Goal: Transaction & Acquisition: Purchase product/service

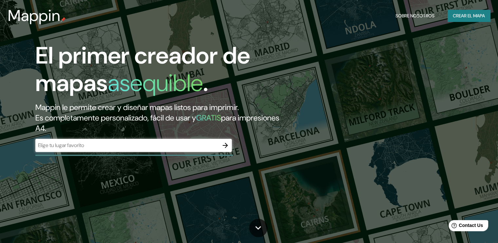
click at [195, 150] on div "​" at bounding box center [133, 145] width 196 height 13
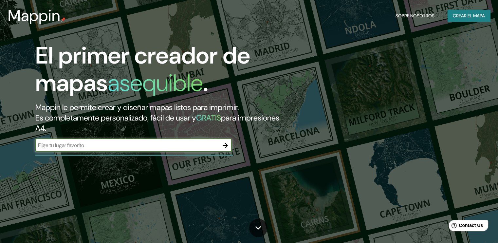
click at [197, 145] on input "text" at bounding box center [126, 145] width 183 height 8
type input "Nicaragua"
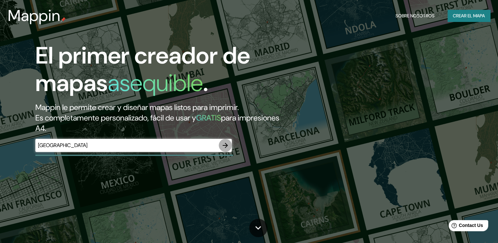
click at [225, 147] on icon "button" at bounding box center [225, 145] width 8 height 8
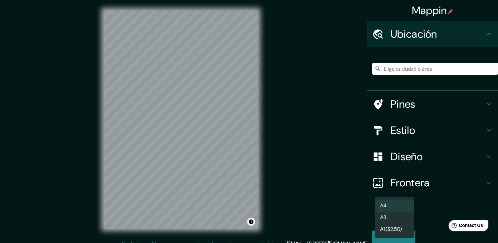
click at [404, 216] on body "Mappin Ubicación Pines Estilo Diseño Frontera Elige un borde. Sugerencia : pued…" at bounding box center [249, 121] width 498 height 243
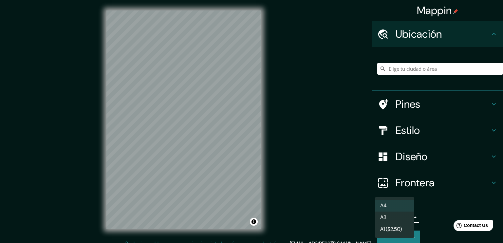
click at [397, 217] on li "A3" at bounding box center [394, 217] width 39 height 12
type input "a4"
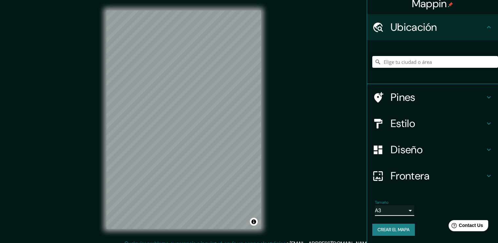
scroll to position [7, 0]
click at [405, 155] on h4 "Diseño" at bounding box center [437, 149] width 94 height 13
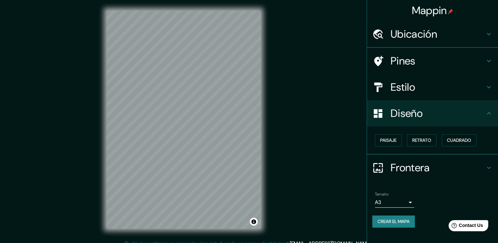
scroll to position [0, 0]
click at [453, 138] on font "Cuadrado" at bounding box center [459, 140] width 24 height 8
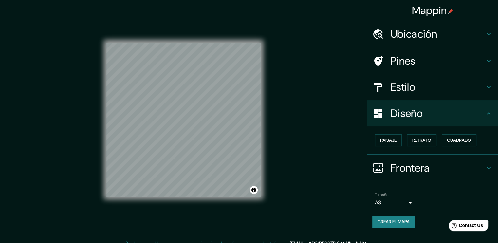
click at [424, 60] on h4 "Pines" at bounding box center [437, 60] width 94 height 13
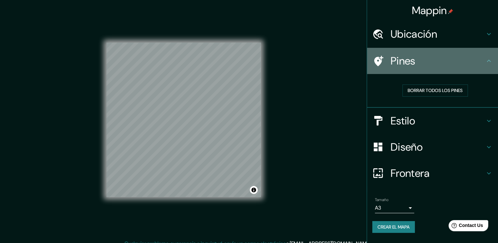
click at [431, 67] on div "Pines" at bounding box center [432, 61] width 131 height 26
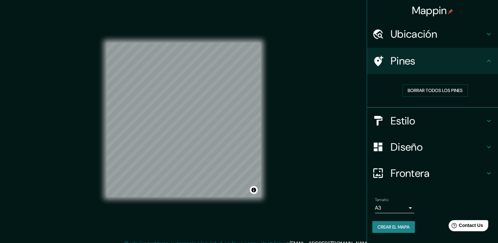
click at [433, 42] on div "Ubicación" at bounding box center [432, 34] width 131 height 26
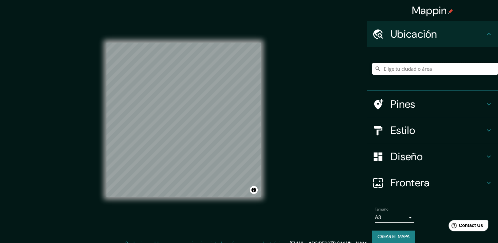
click at [434, 69] on input "Elige tu ciudad o área" at bounding box center [435, 69] width 126 height 12
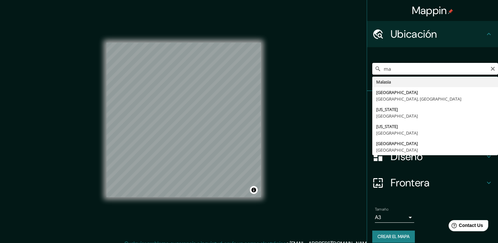
type input "m"
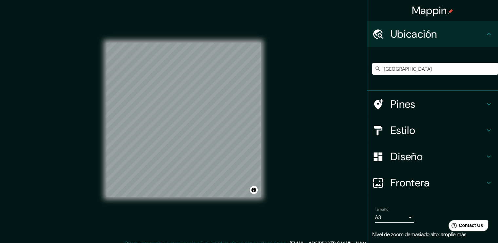
click at [416, 152] on h4 "Diseño" at bounding box center [437, 156] width 94 height 13
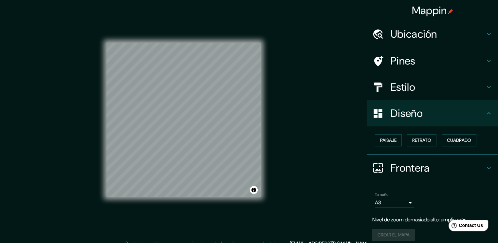
click at [405, 95] on div "Estilo" at bounding box center [432, 87] width 131 height 26
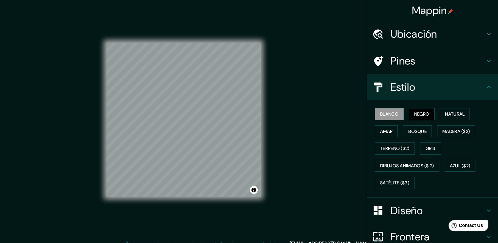
click at [414, 115] on font "Negro" at bounding box center [421, 114] width 15 height 8
click at [441, 119] on button "Natural" at bounding box center [454, 114] width 30 height 12
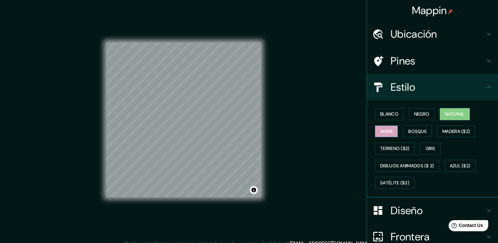
click at [388, 131] on font "Amar" at bounding box center [386, 131] width 12 height 8
click at [445, 133] on font "Madera ($2)" at bounding box center [455, 131] width 27 height 8
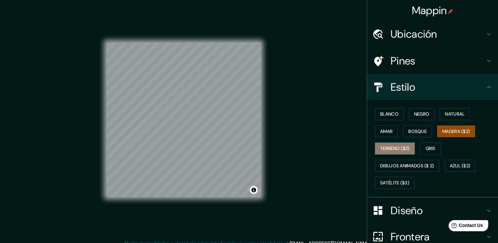
click at [382, 145] on font "Terreno ($2)" at bounding box center [394, 148] width 29 height 8
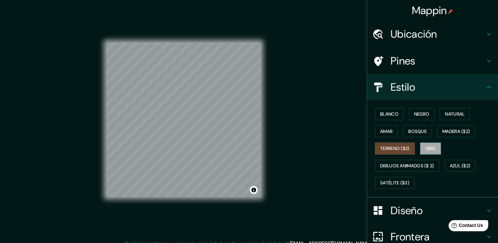
click at [420, 150] on button "Gris" at bounding box center [430, 148] width 21 height 12
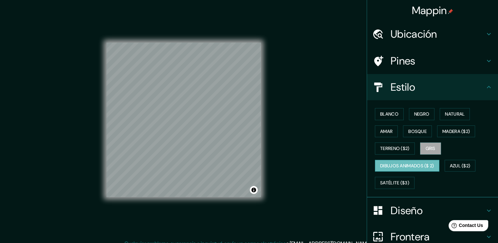
click at [396, 162] on font "Dibujos animados ($ 2)" at bounding box center [407, 166] width 54 height 8
click at [458, 162] on font "Azul ($2)" at bounding box center [460, 166] width 21 height 8
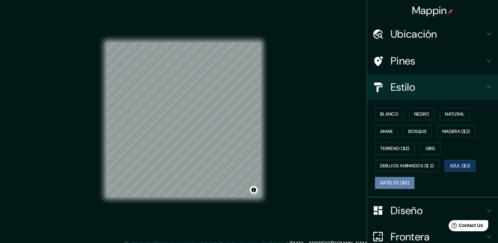
click at [382, 181] on font "Satélite ($3)" at bounding box center [394, 183] width 29 height 8
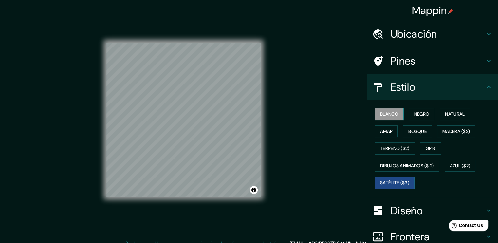
click at [384, 115] on font "Blanco" at bounding box center [389, 114] width 18 height 8
click at [414, 113] on font "Negro" at bounding box center [421, 114] width 15 height 8
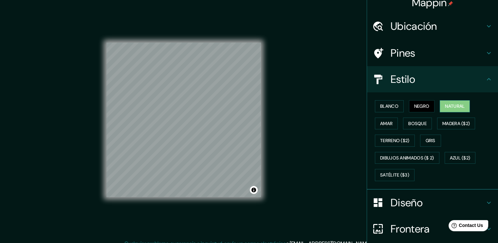
click at [446, 104] on font "Natural" at bounding box center [455, 106] width 20 height 8
drag, startPoint x: 93, startPoint y: 176, endPoint x: 305, endPoint y: 100, distance: 225.1
click at [305, 100] on div "Mappin Ubicación Nicaragua Nicaragua Nicaragua Alto Hospicio, Región de Tarapac…" at bounding box center [249, 125] width 498 height 250
click at [386, 105] on font "Blanco" at bounding box center [389, 106] width 18 height 8
click at [409, 109] on button "Negro" at bounding box center [422, 106] width 26 height 12
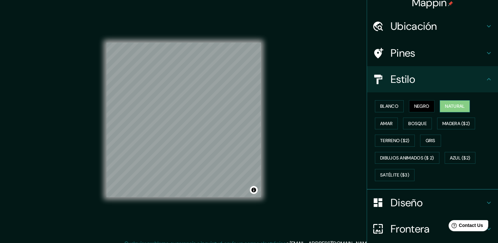
click at [448, 107] on font "Natural" at bounding box center [455, 106] width 20 height 8
click at [415, 126] on font "Bosque" at bounding box center [417, 123] width 18 height 8
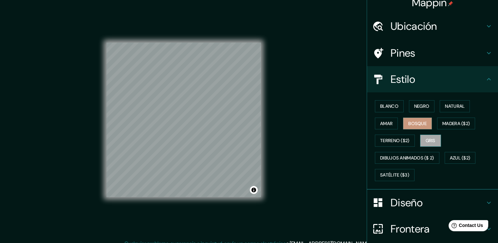
click at [430, 142] on font "Gris" at bounding box center [430, 140] width 10 height 8
click at [460, 159] on font "Azul ($2)" at bounding box center [460, 158] width 21 height 8
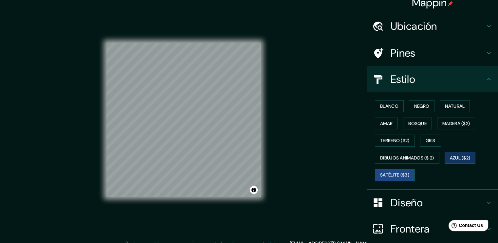
click at [389, 174] on font "Satélite ($3)" at bounding box center [394, 175] width 29 height 8
click at [450, 156] on font "Azul ($2)" at bounding box center [460, 158] width 21 height 8
click at [448, 108] on font "Natural" at bounding box center [455, 106] width 20 height 8
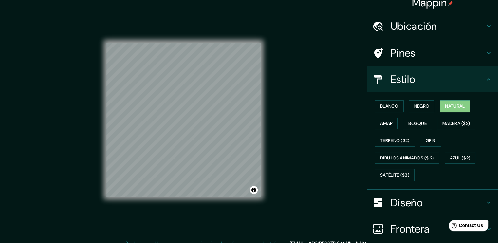
click at [281, 106] on div "Mappin Ubicación Nicaragua Nicaragua Nicaragua Alto Hospicio, Región de Tarapac…" at bounding box center [249, 125] width 498 height 250
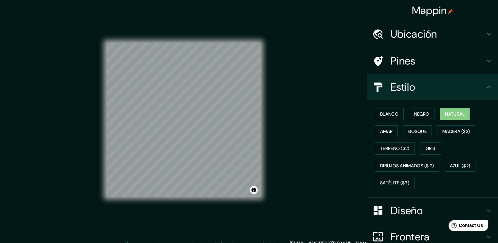
click at [444, 37] on h4 "Ubicación" at bounding box center [437, 33] width 94 height 13
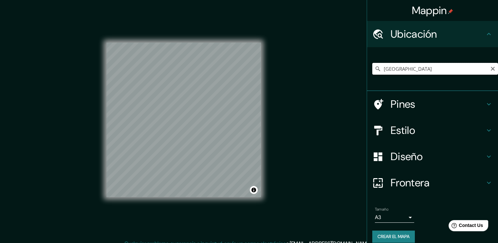
click at [414, 72] on input "Nicaragua" at bounding box center [435, 69] width 126 height 12
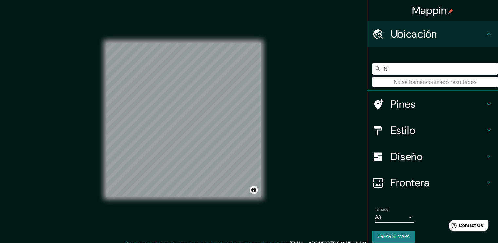
type input "N"
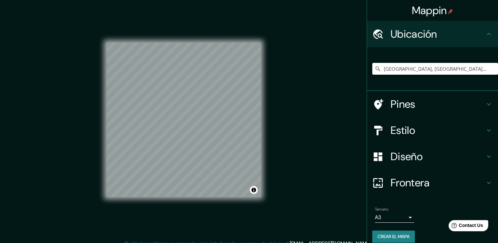
type input "Managua, Departamento de Managua, Nicaragua"
